Goal: Complete application form

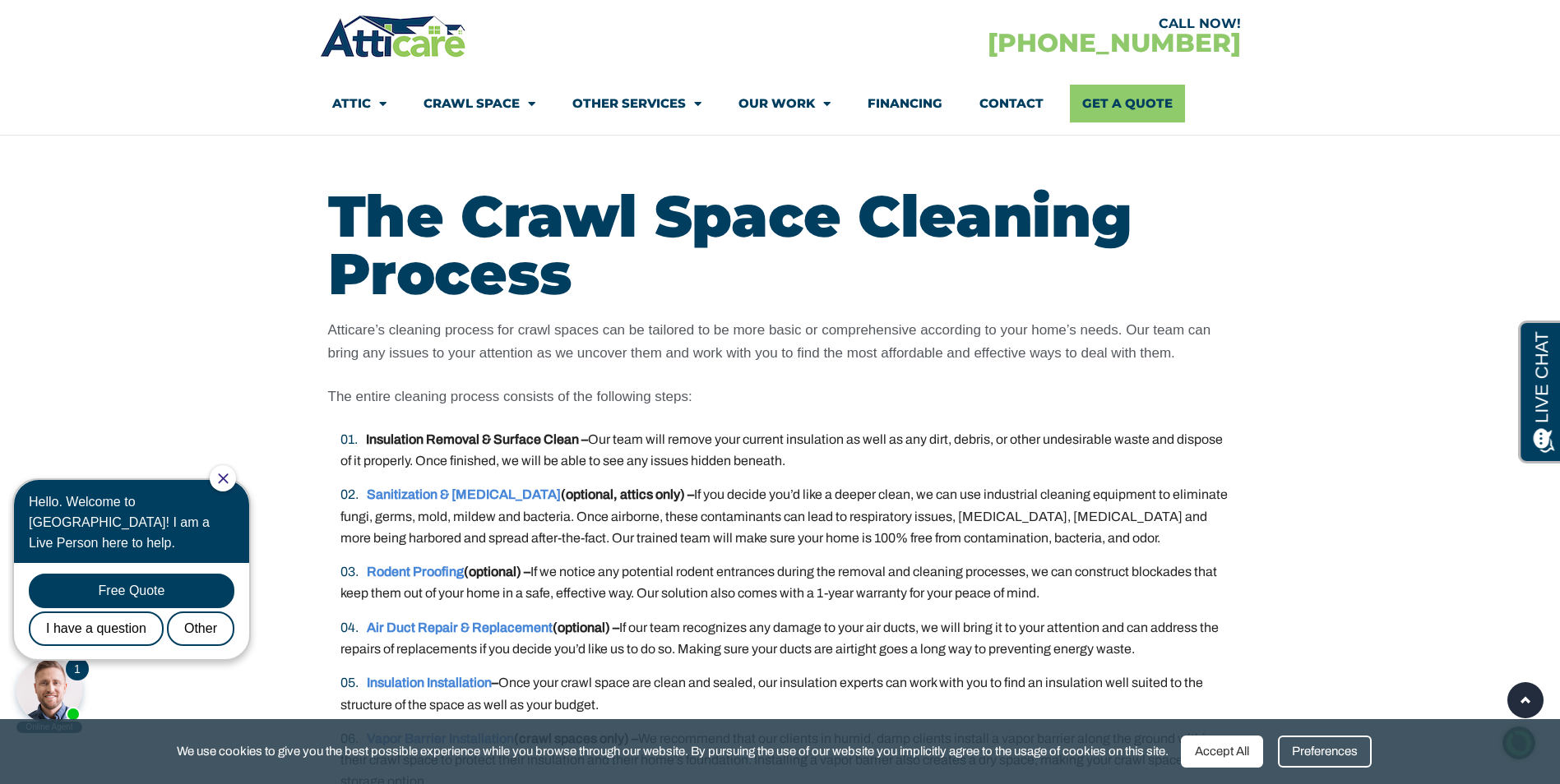
scroll to position [2713, 0]
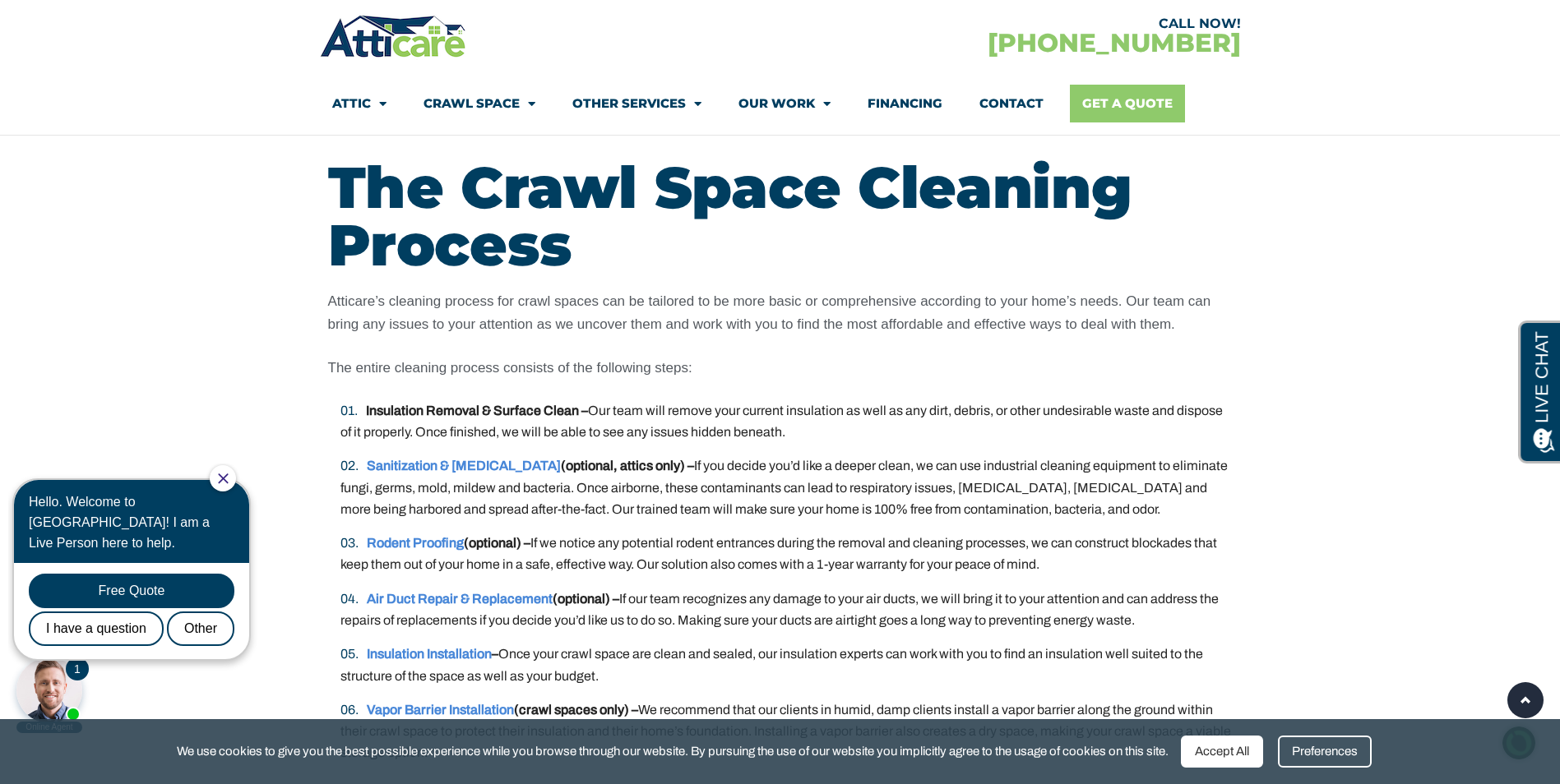
click at [1124, 108] on link "Get A Quote" at bounding box center [1127, 103] width 115 height 38
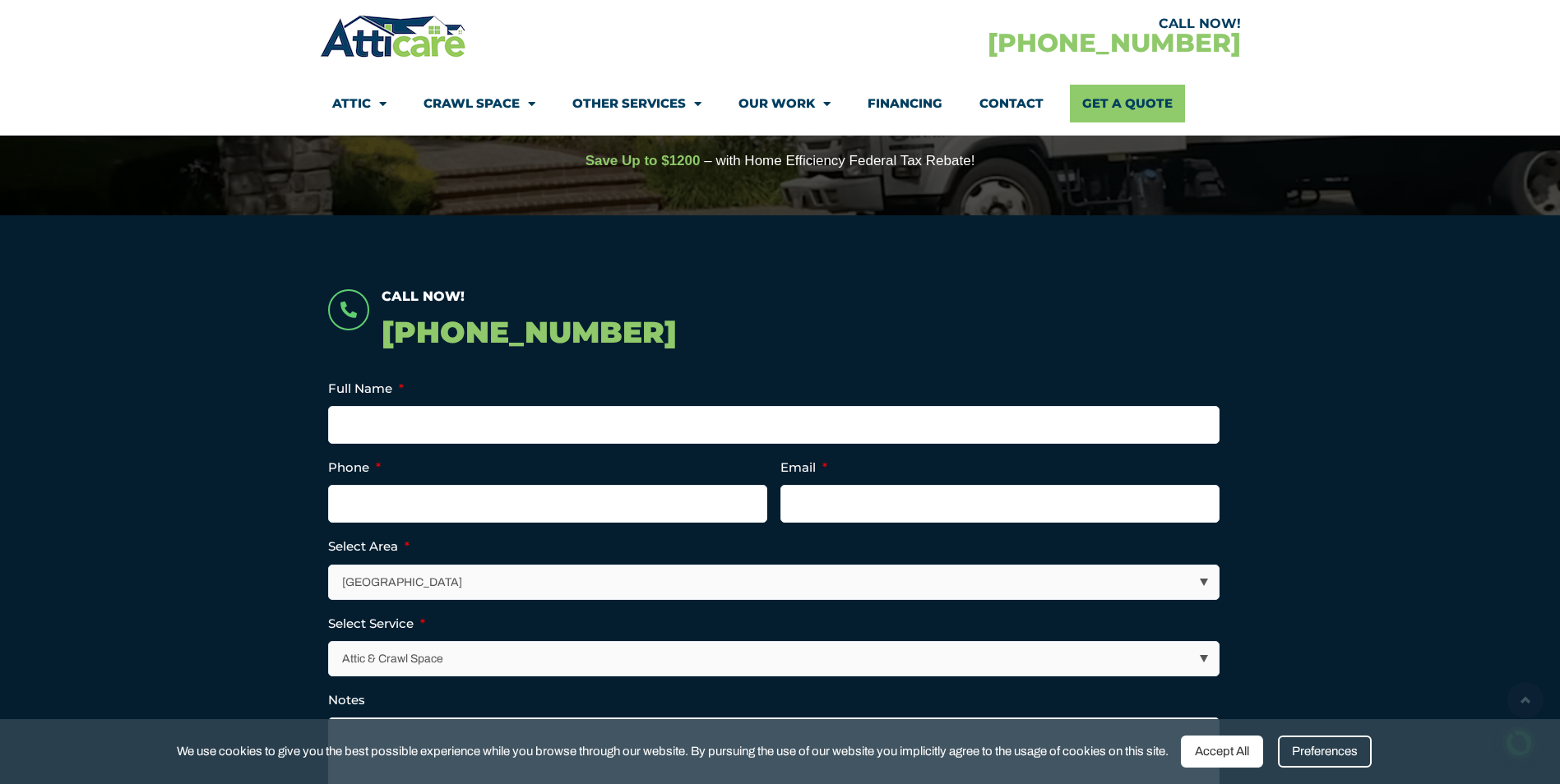
scroll to position [247, 0]
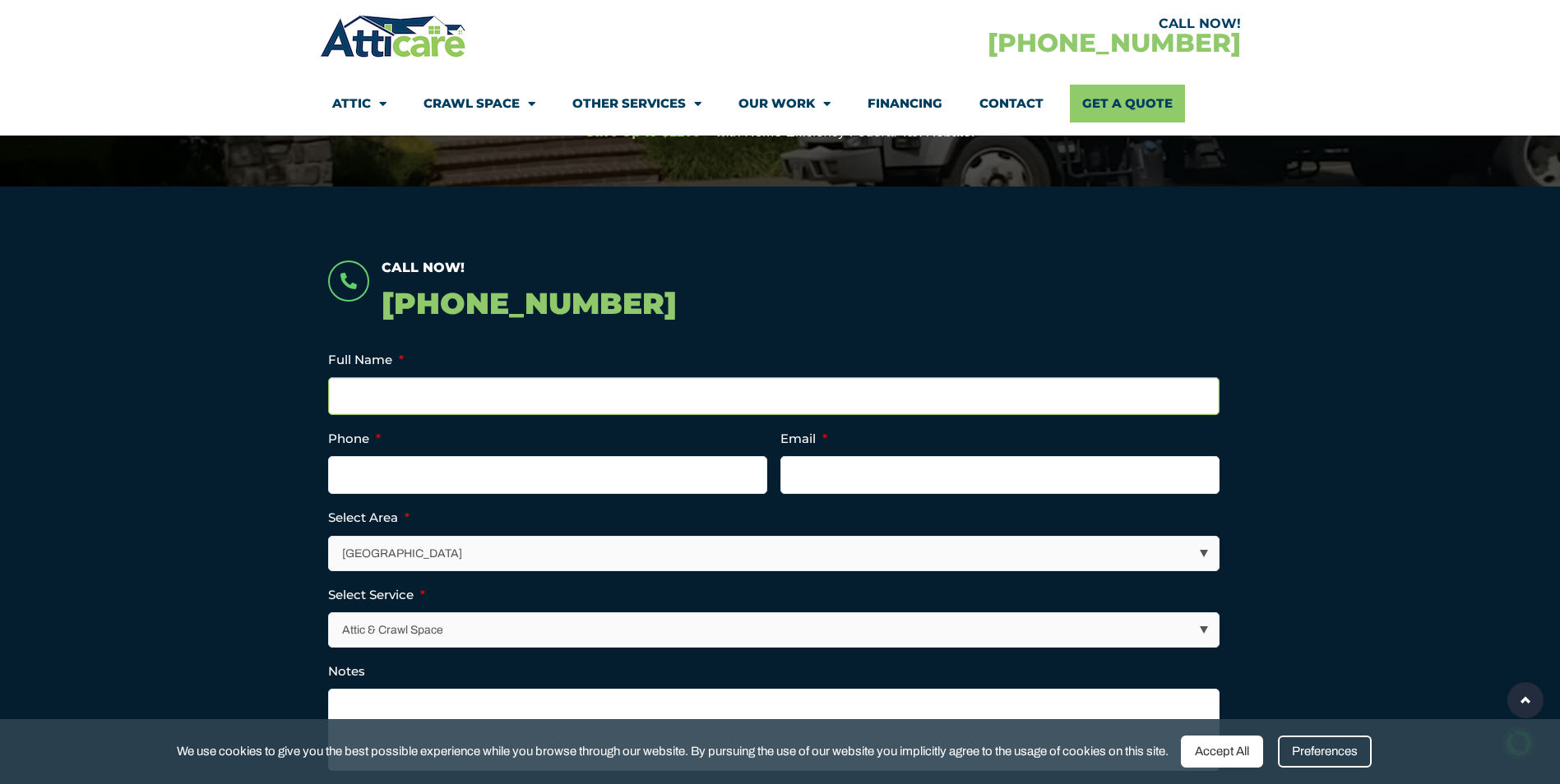
click at [475, 397] on input "Full Name *" at bounding box center [773, 396] width 891 height 38
type input "Scott Mcculloch"
type input "4084769835"
type input "scottywg@yahoo.com"
type input "(408) 476-9835"
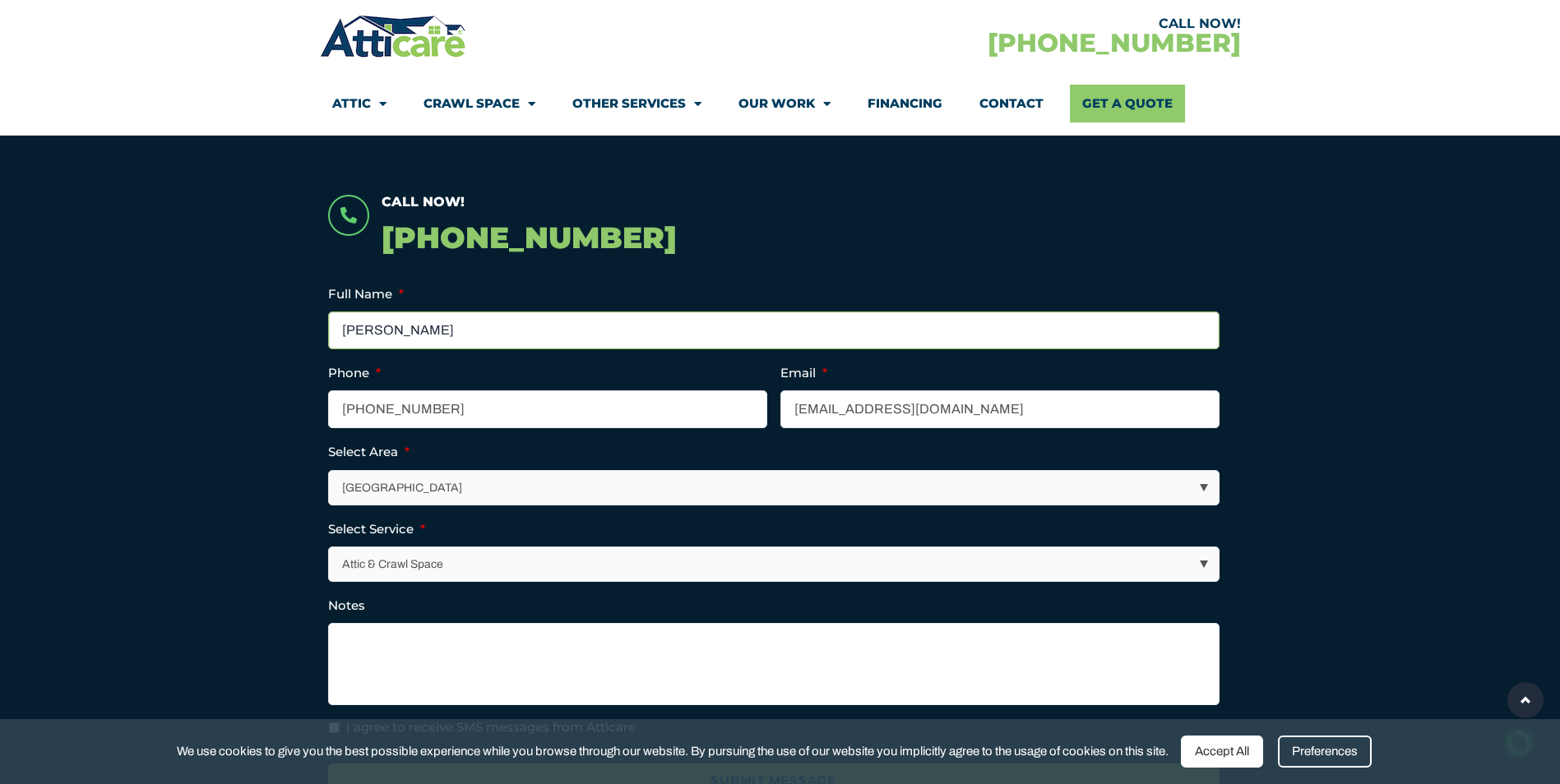
scroll to position [493, 0]
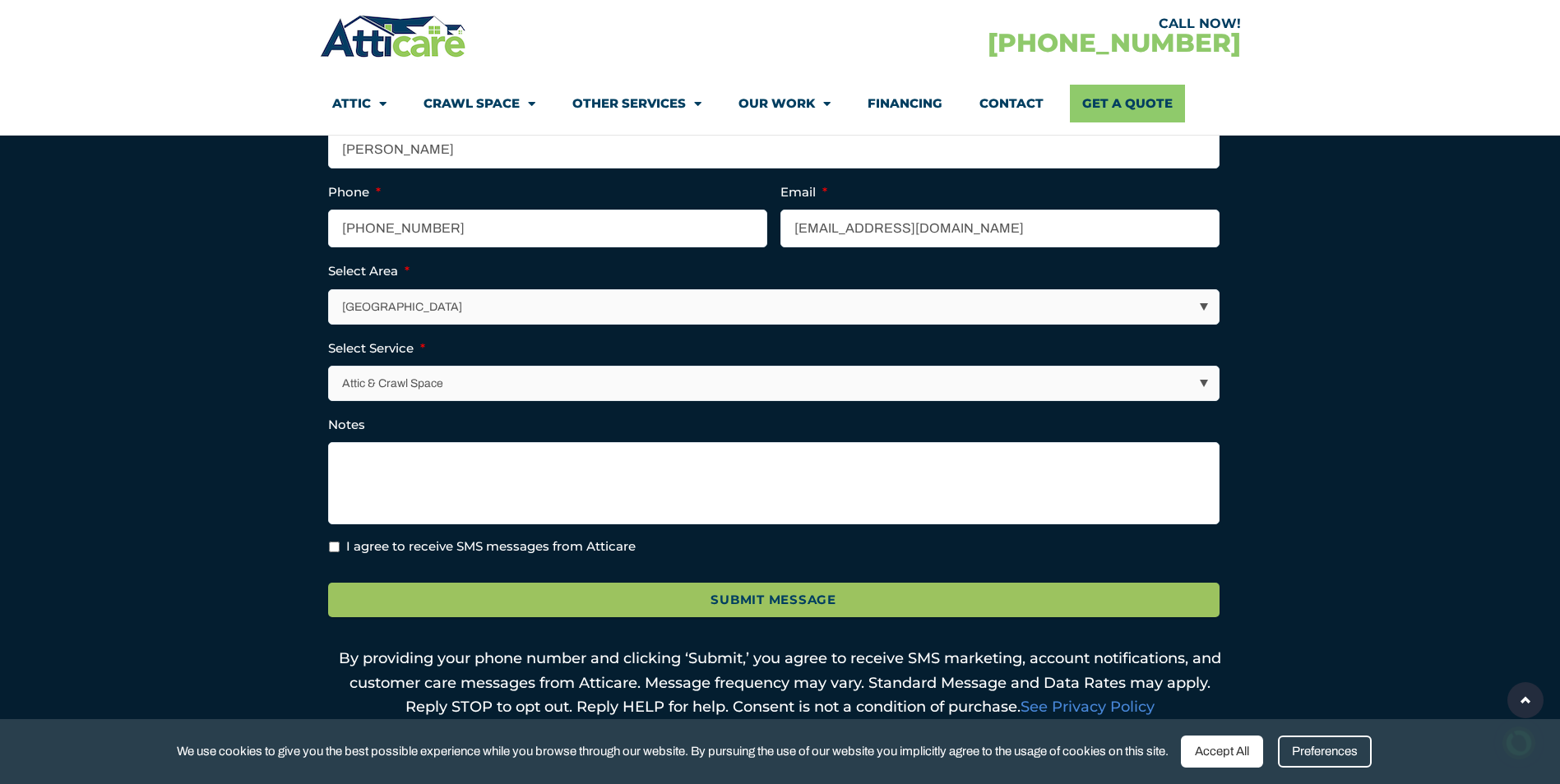
click at [492, 311] on select "Los Angeles Area San Francisco Bay Area New Jersey / New York Area Other Areas" at bounding box center [773, 307] width 890 height 33
select select "[GEOGRAPHIC_DATA]"
click at [329, 290] on select "Los Angeles Area San Francisco Bay Area New Jersey / New York Area Other Areas" at bounding box center [773, 307] width 890 height 33
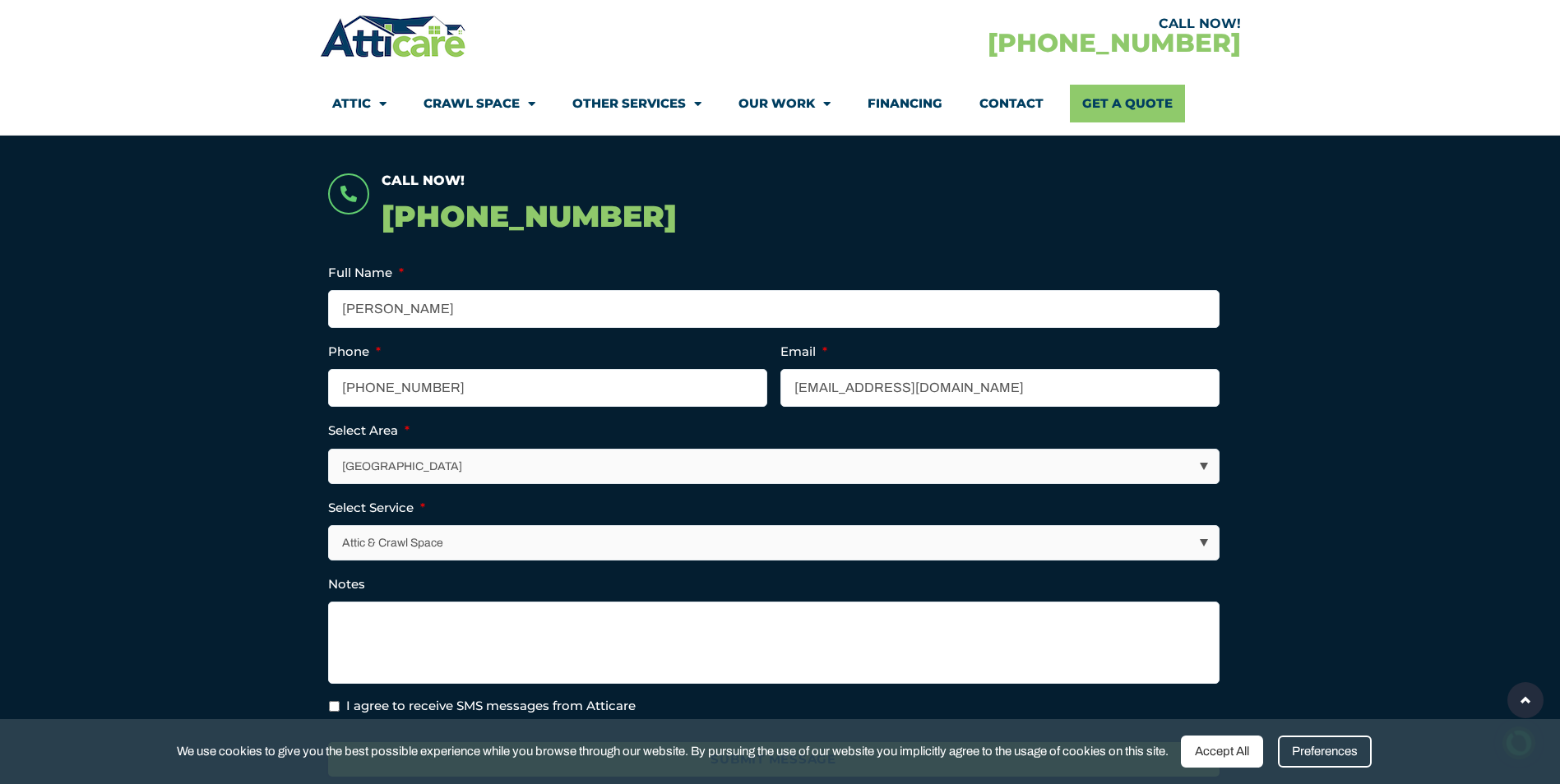
scroll to position [329, 0]
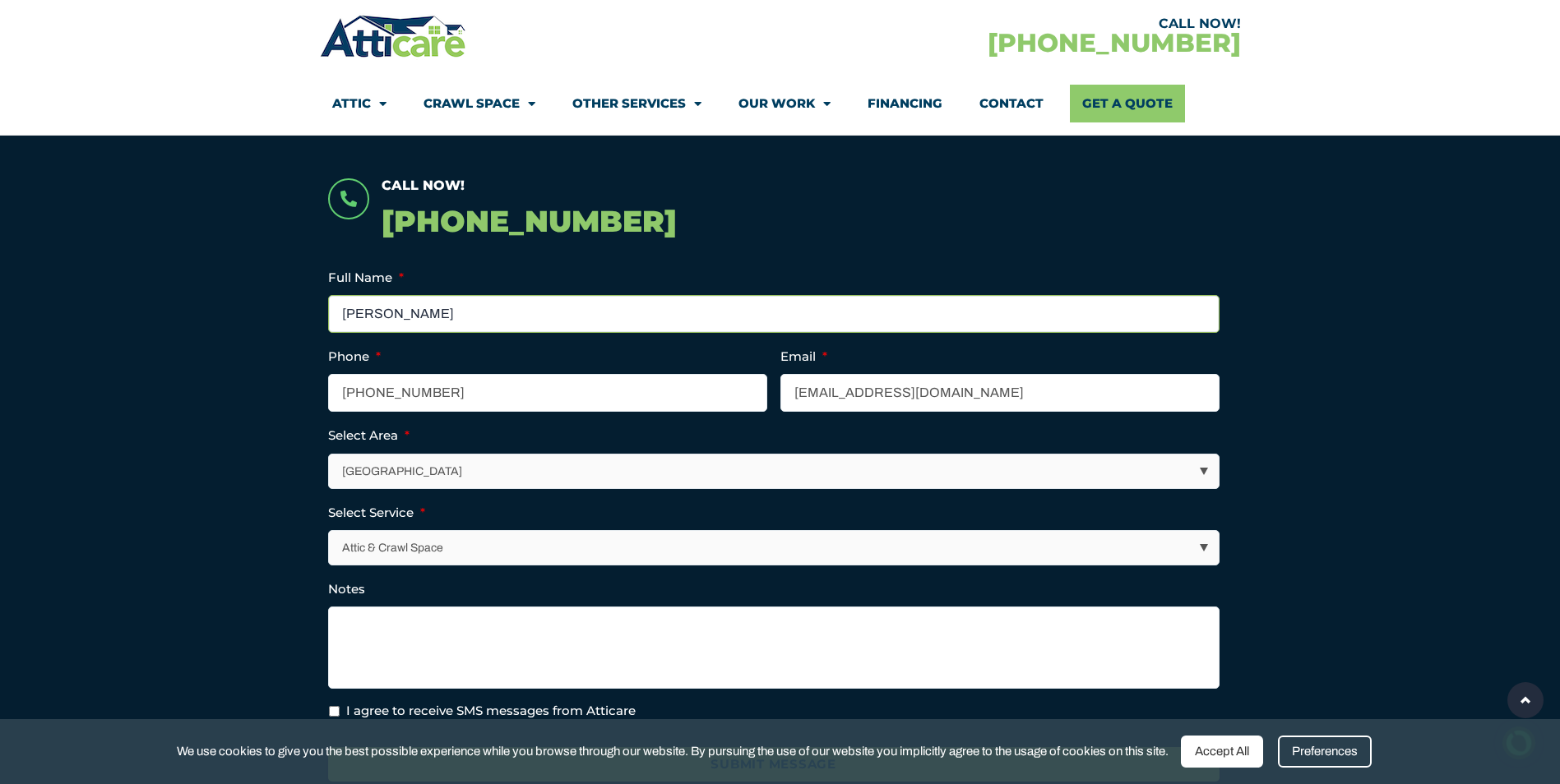
drag, startPoint x: 340, startPoint y: 310, endPoint x: 275, endPoint y: 310, distance: 65.0
click at [275, 310] on section "Call Now! 1-866-793-3070 Facebook This field is for validation purposes and sho…" at bounding box center [780, 530] width 1560 height 850
type input "(___) ___-____"
drag, startPoint x: 1029, startPoint y: 402, endPoint x: 838, endPoint y: 400, distance: 191.0
click at [840, 400] on input "scottywg@yahoo.com" at bounding box center [999, 392] width 439 height 38
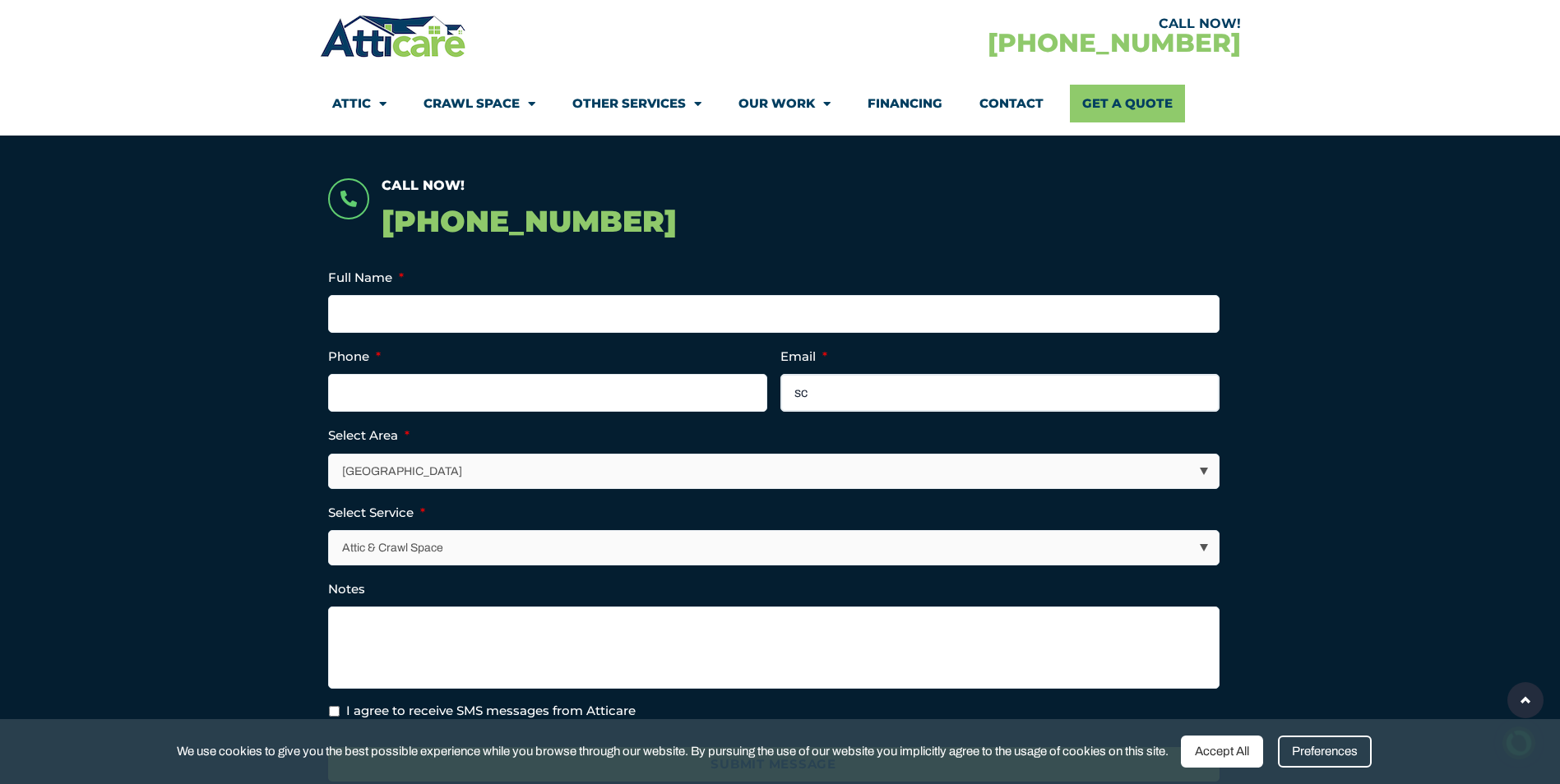
type input "s"
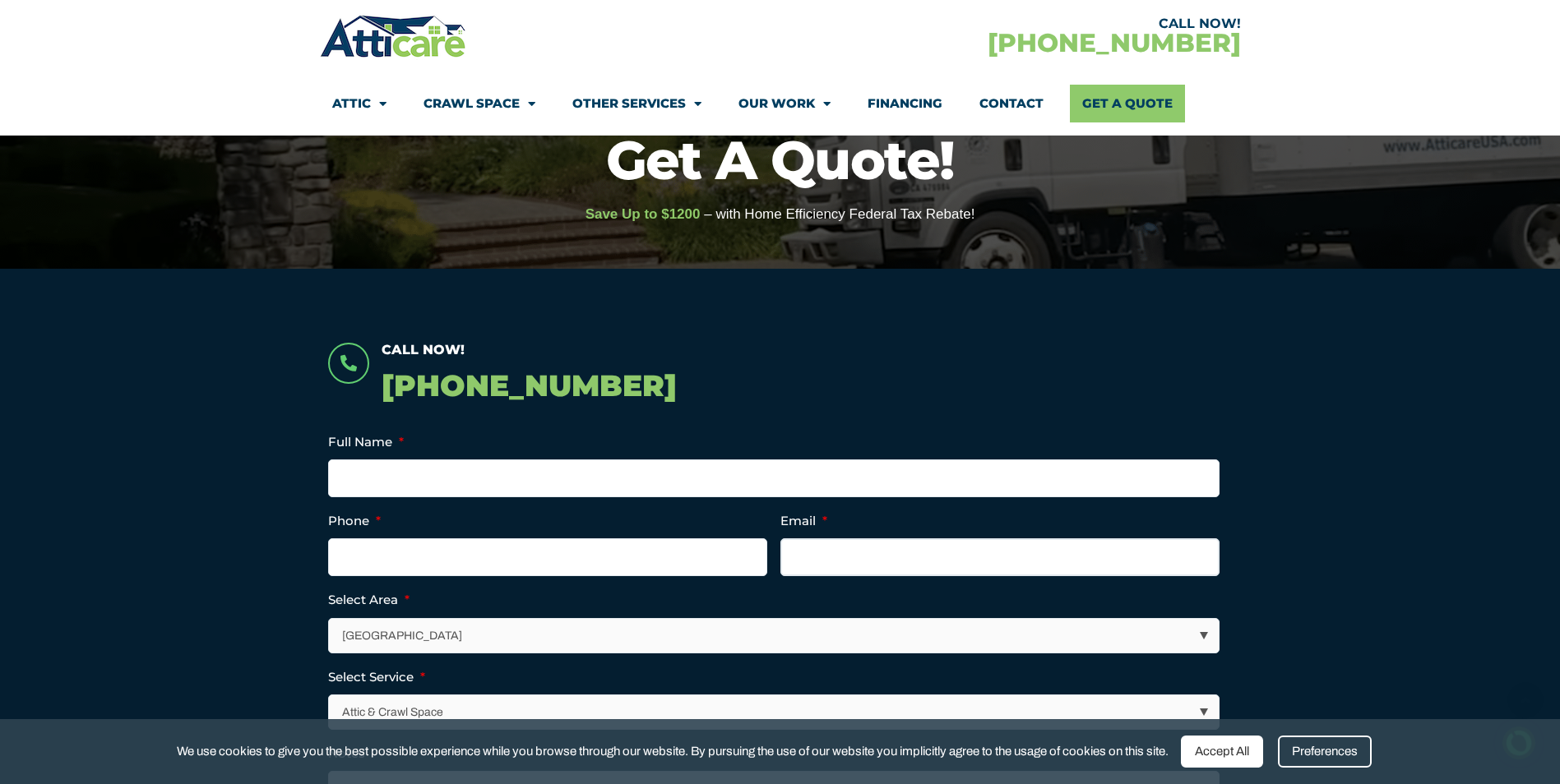
scroll to position [0, 0]
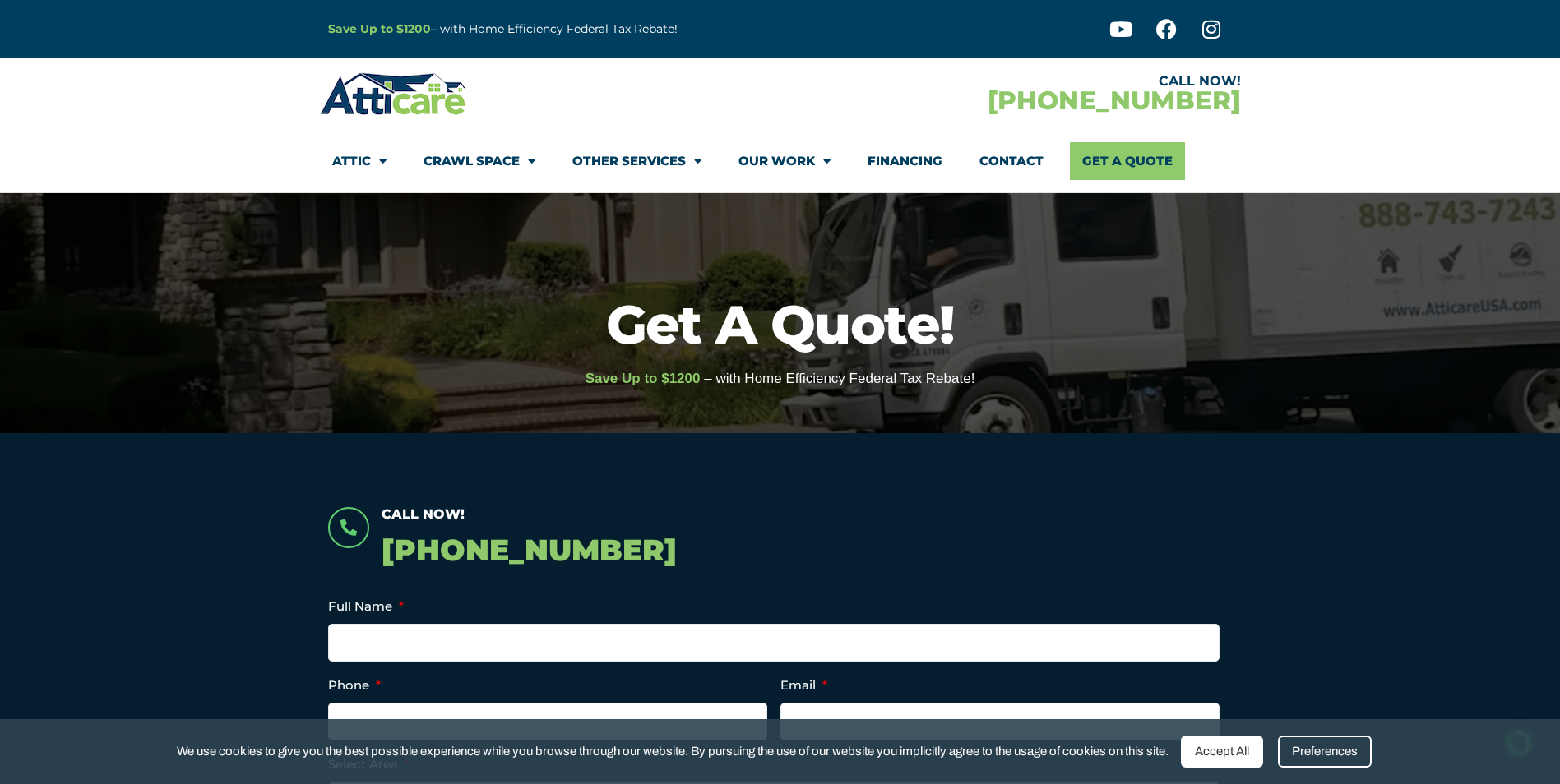
click at [1010, 161] on link "Contact" at bounding box center [1011, 161] width 64 height 38
